Goal: Task Accomplishment & Management: Use online tool/utility

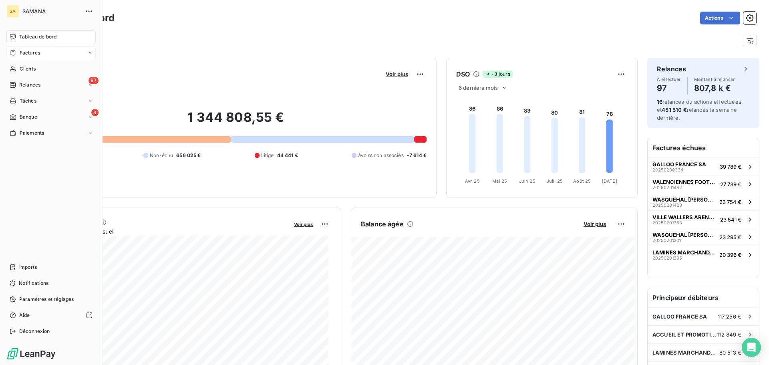
click at [34, 51] on span "Factures" at bounding box center [30, 52] width 20 height 7
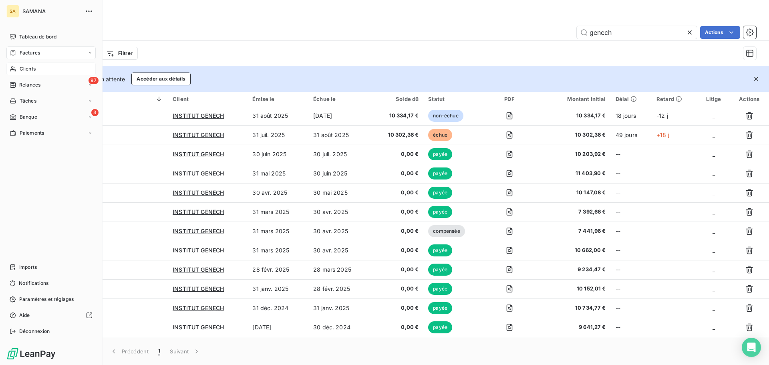
click at [18, 66] on div "Clients" at bounding box center [50, 68] width 89 height 13
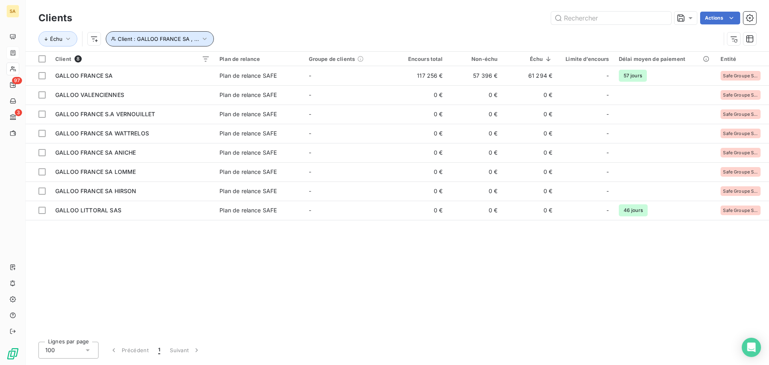
click at [152, 42] on button "Client : GALLOO FRANCE SA , ..." at bounding box center [160, 38] width 108 height 15
click at [290, 62] on icon "button" at bounding box center [290, 60] width 8 height 8
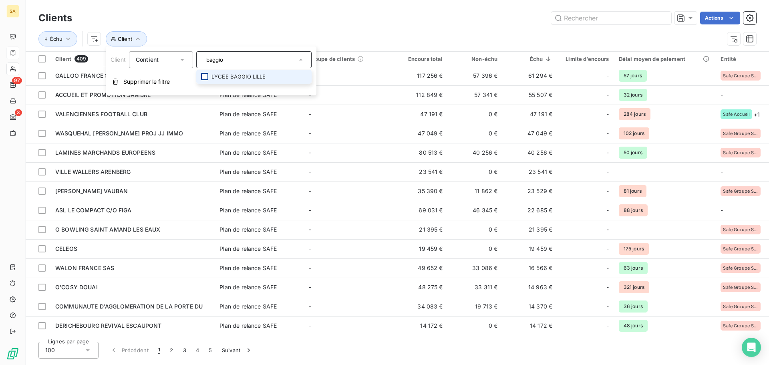
type input "baggio"
click at [206, 75] on div at bounding box center [204, 76] width 7 height 7
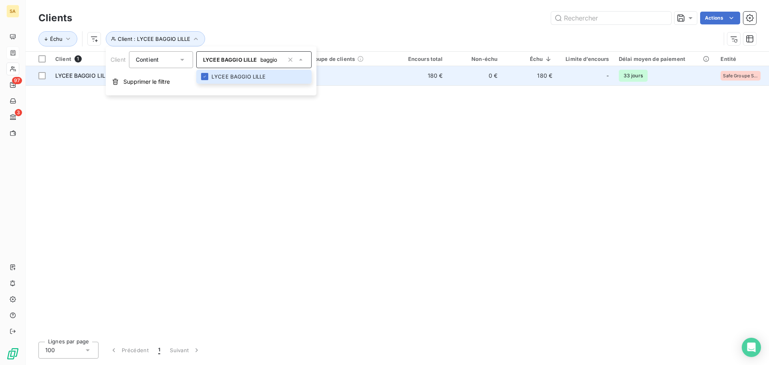
click at [74, 78] on span "LYCEE BAGGIO LILLE" at bounding box center [83, 75] width 57 height 7
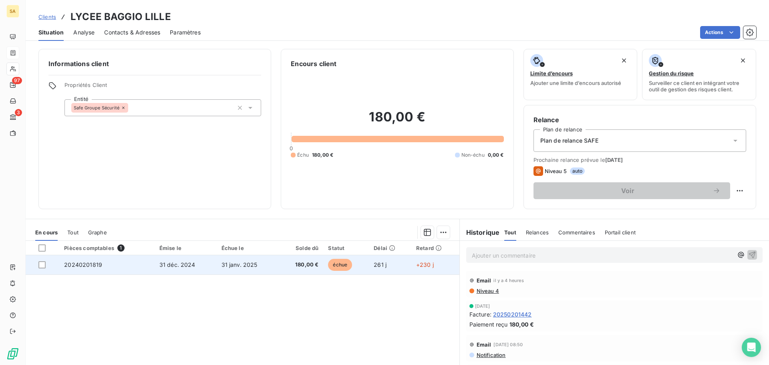
click at [78, 263] on span "20240201819" at bounding box center [83, 264] width 38 height 7
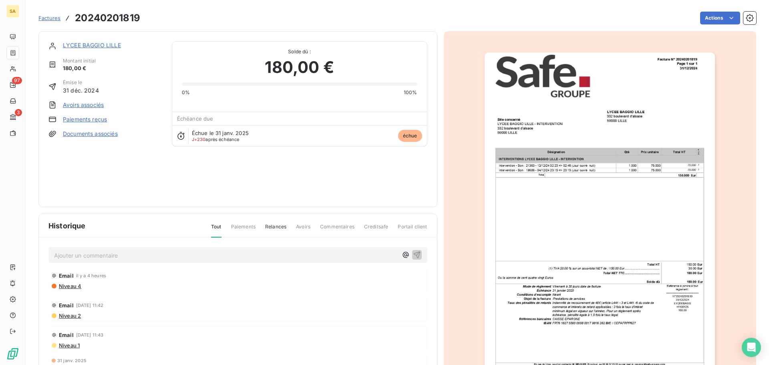
click at [78, 119] on link "Paiements reçus" at bounding box center [85, 119] width 44 height 8
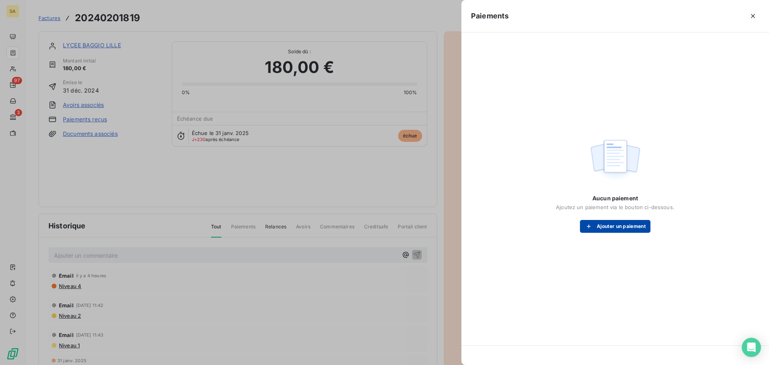
click at [620, 231] on button "Ajouter un paiement" at bounding box center [615, 226] width 70 height 13
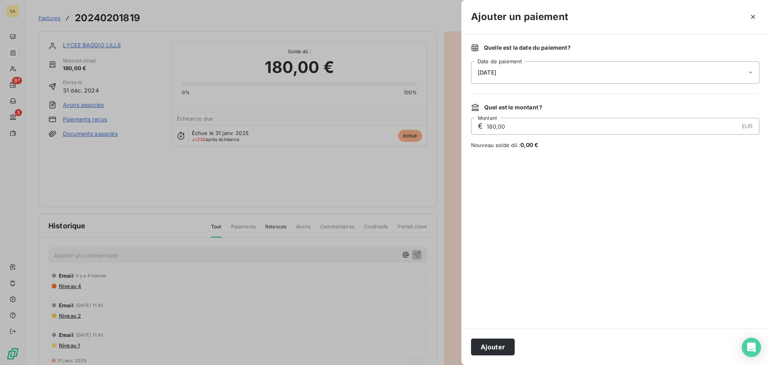
drag, startPoint x: 526, startPoint y: 68, endPoint x: 494, endPoint y: 68, distance: 31.6
click at [494, 68] on div "[DATE]" at bounding box center [615, 72] width 288 height 22
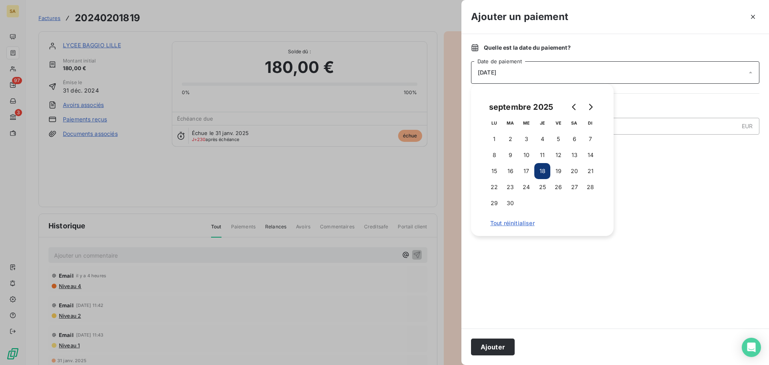
click at [531, 72] on div "[DATE]" at bounding box center [615, 72] width 288 height 22
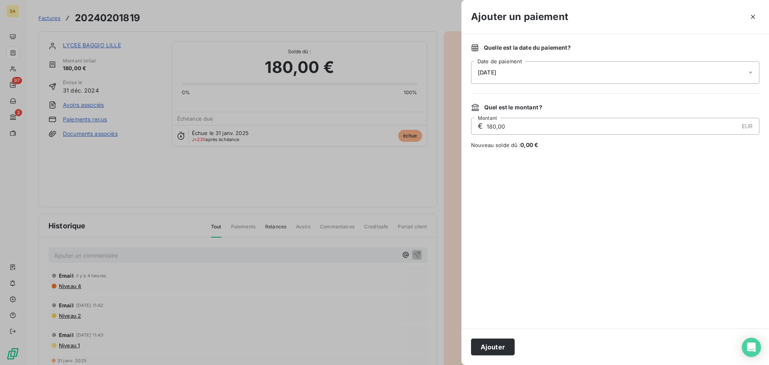
click at [546, 69] on div "[DATE]" at bounding box center [615, 72] width 288 height 22
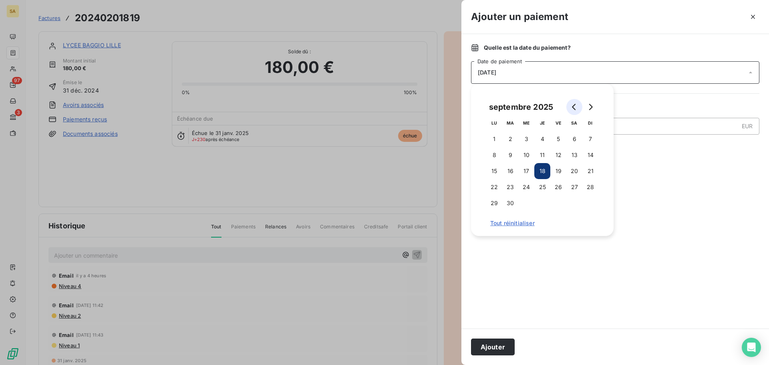
click at [572, 106] on icon "Go to previous month" at bounding box center [574, 107] width 6 height 6
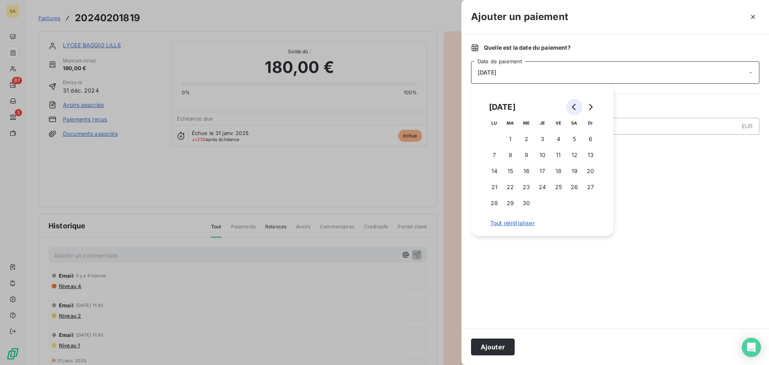
click at [572, 106] on icon "Go to previous month" at bounding box center [574, 107] width 6 height 6
click at [513, 186] on button "21" at bounding box center [510, 187] width 16 height 16
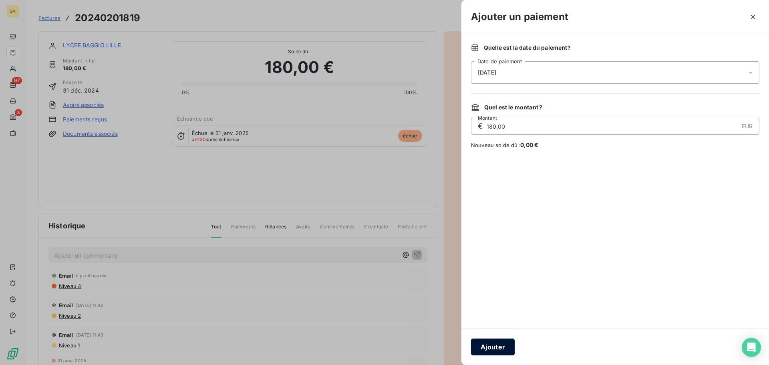
click at [492, 345] on button "Ajouter" at bounding box center [493, 346] width 44 height 17
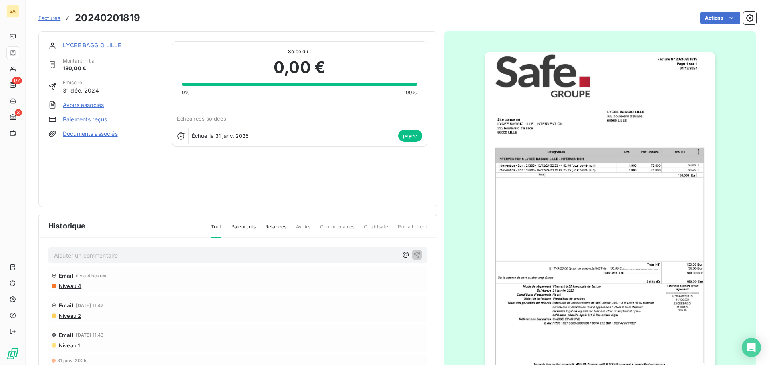
click at [93, 47] on link "LYCEE BAGGIO LILLE" at bounding box center [92, 45] width 58 height 7
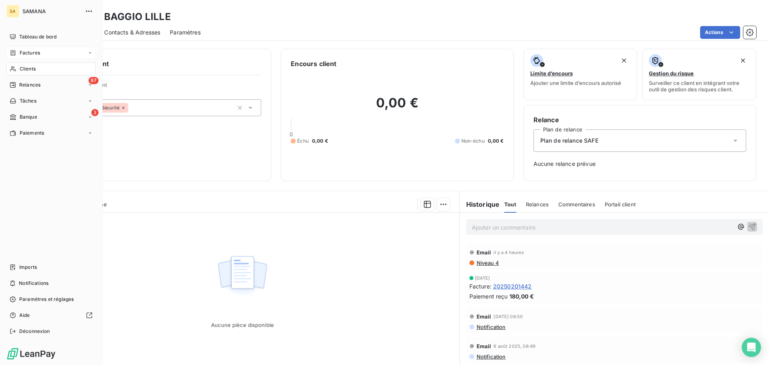
click at [33, 56] on span "Factures" at bounding box center [30, 52] width 20 height 7
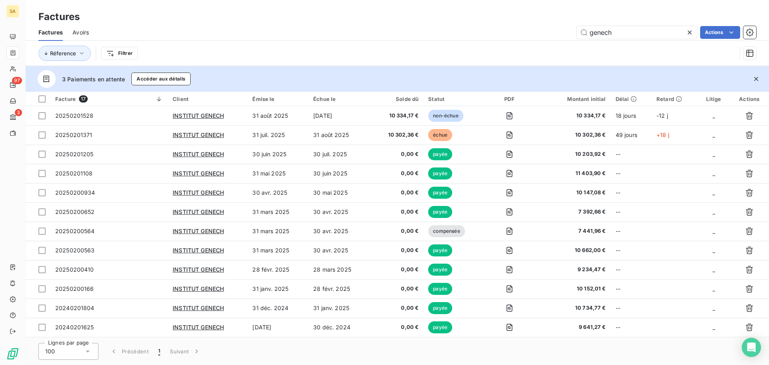
drag, startPoint x: 621, startPoint y: 30, endPoint x: 55, endPoint y: -18, distance: 568.1
click at [55, 0] on html "SA 97 3 Factures Factures Avoirs genech Actions Réference Filtrer 3 Paiements e…" at bounding box center [384, 182] width 769 height 365
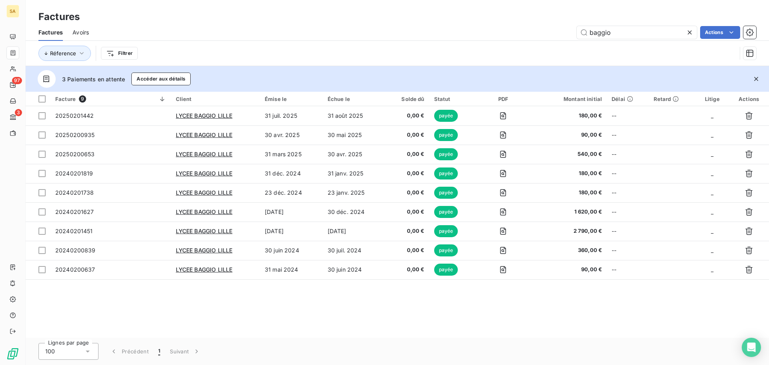
type input "baggio"
